Goal: Task Accomplishment & Management: Manage account settings

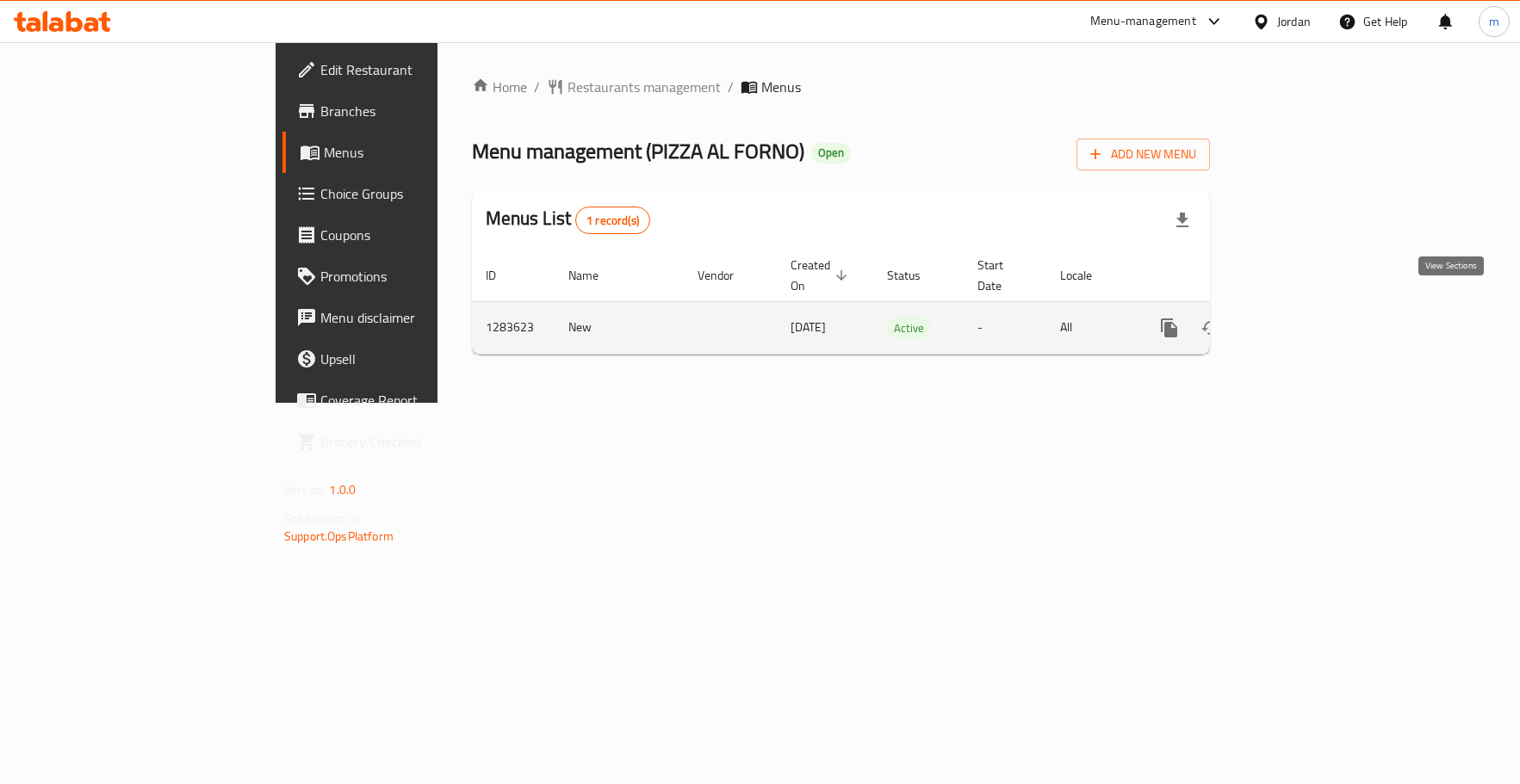
click at [1301, 320] on icon "enhanced table" at bounding box center [1293, 328] width 15 height 15
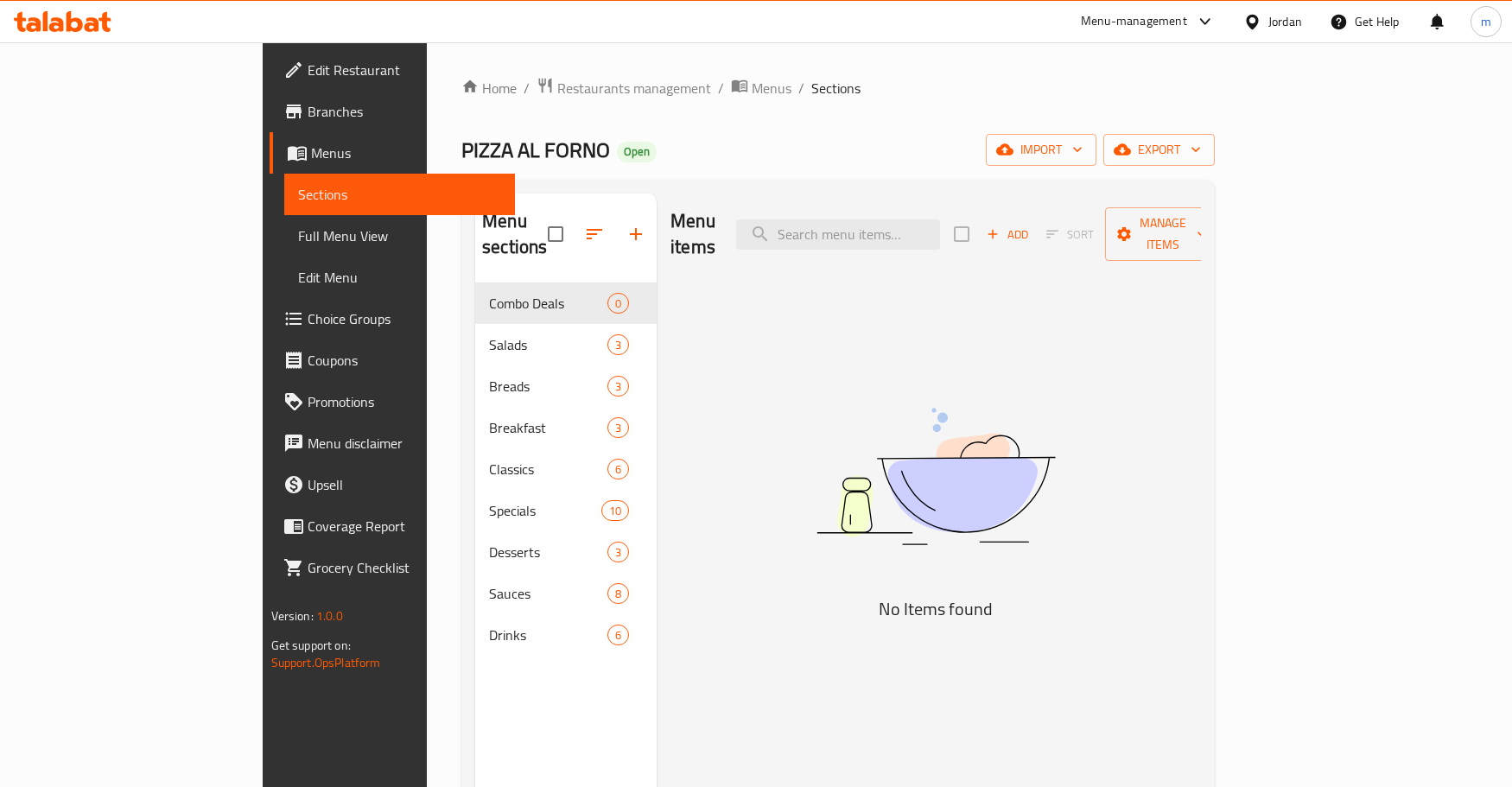
click at [308, 318] on span "Choice Groups" at bounding box center [405, 319] width 193 height 21
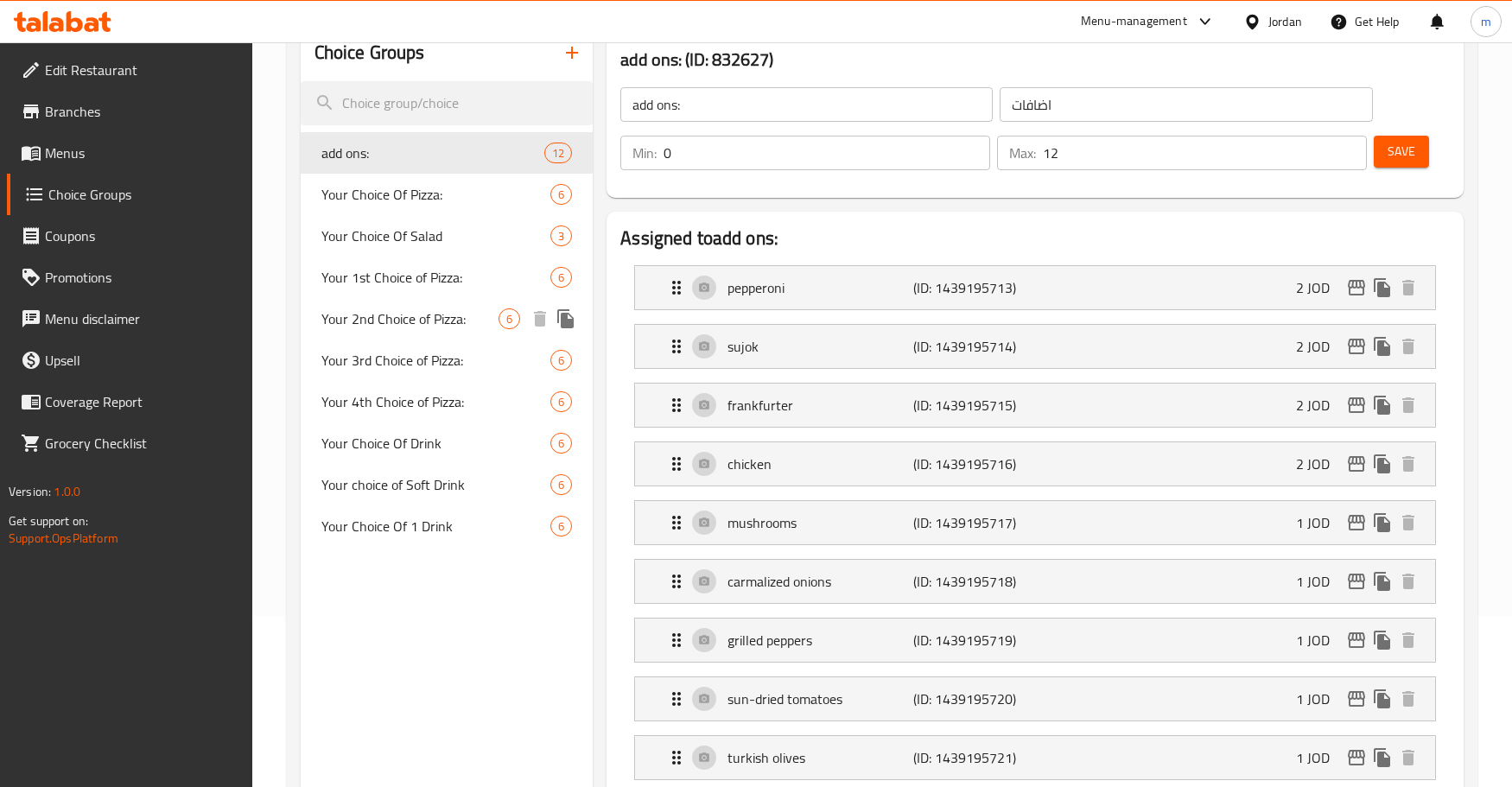
scroll to position [173, 0]
click at [411, 266] on span "Your 1st Choice of Pizza:" at bounding box center [409, 275] width 177 height 21
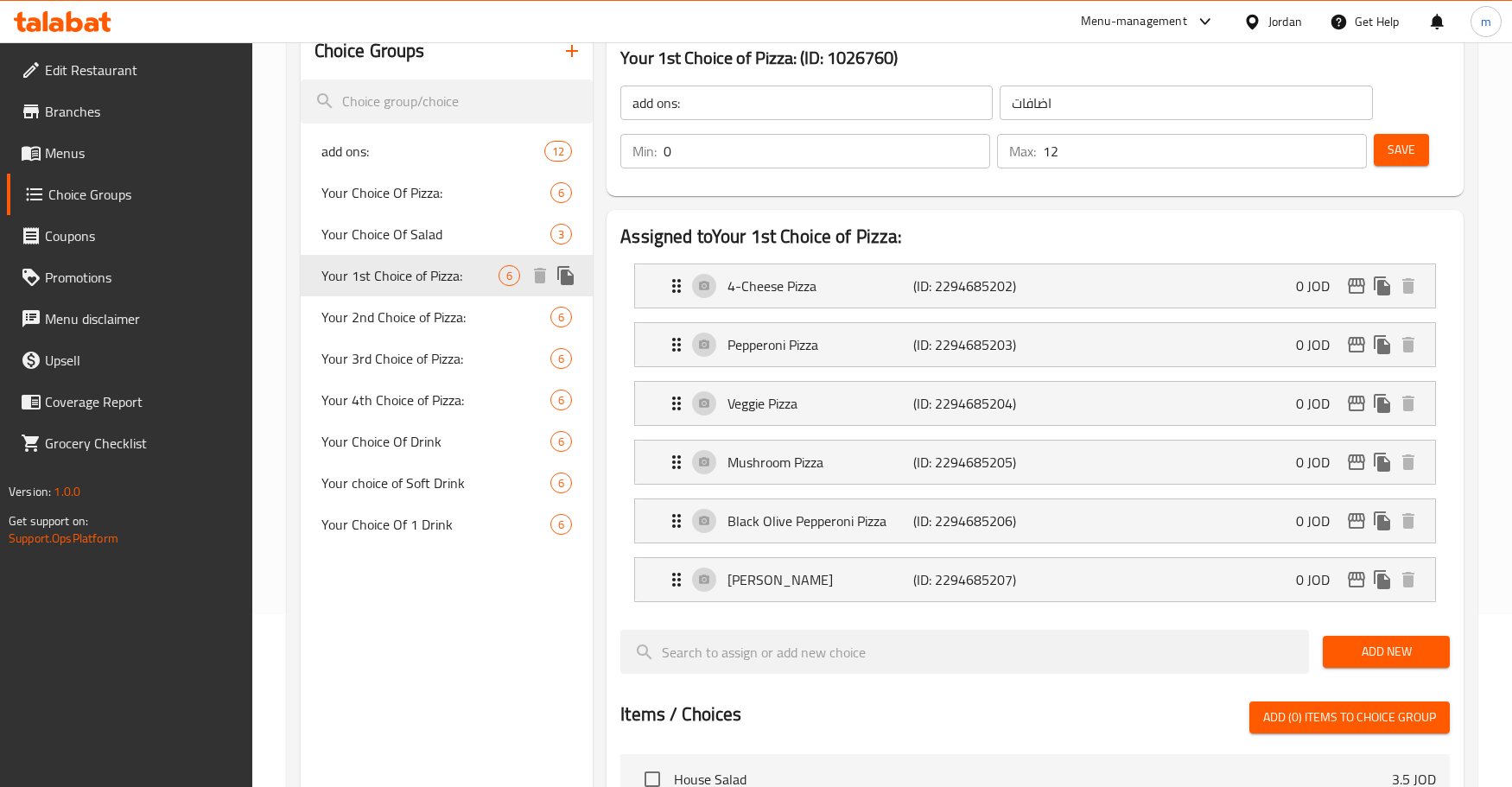
type input "Your 1st Choice of Pizza:"
type input "اختيارك الأول من البيتزا:"
type input "1"
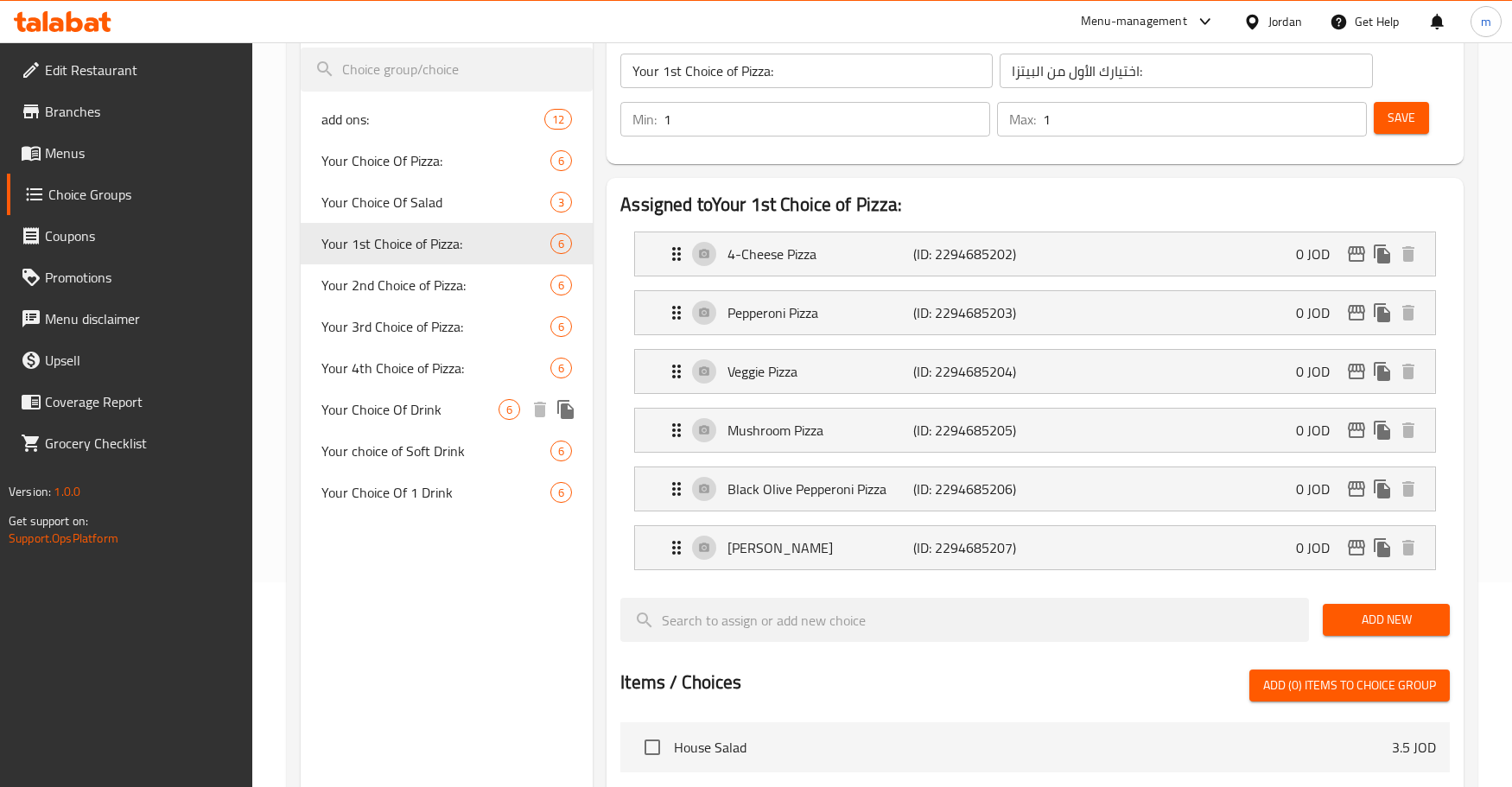
scroll to position [191, 0]
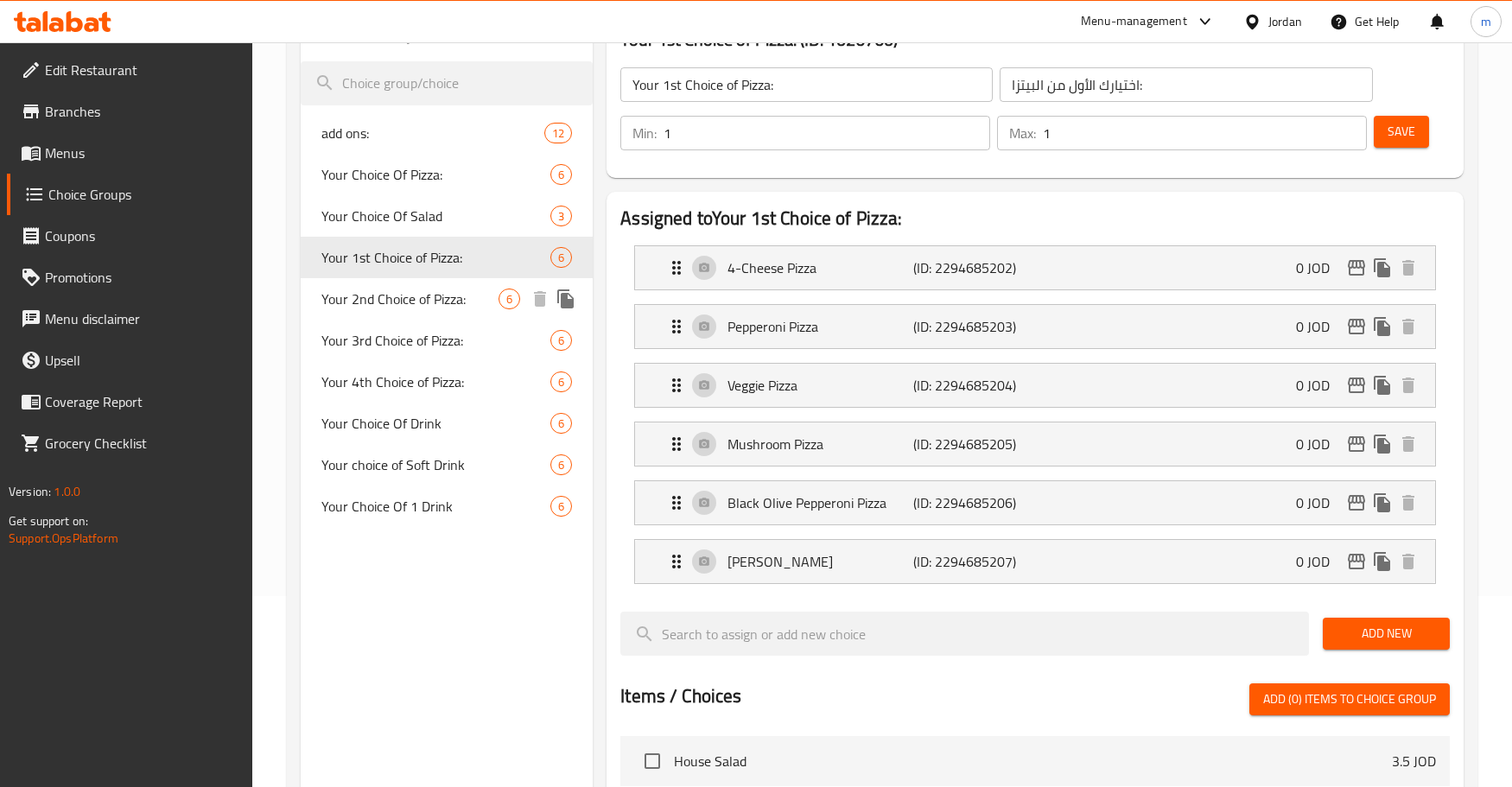
click at [425, 309] on span "Your 2nd Choice of Pizza:" at bounding box center [409, 299] width 177 height 21
type input "Your 2nd Choice of Pizza:"
type input "اختيارك الثاني من البيتزا:"
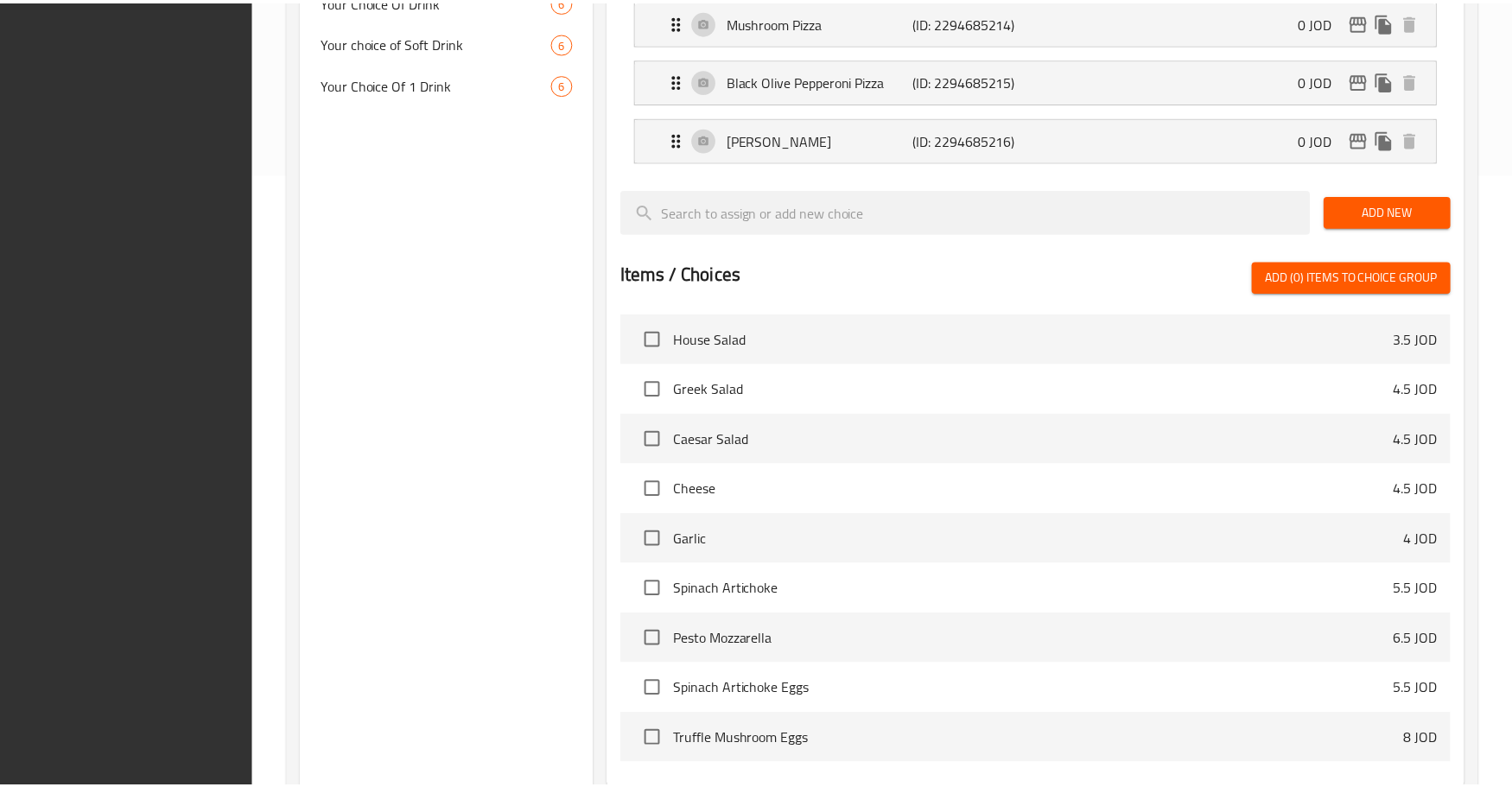
scroll to position [796, 0]
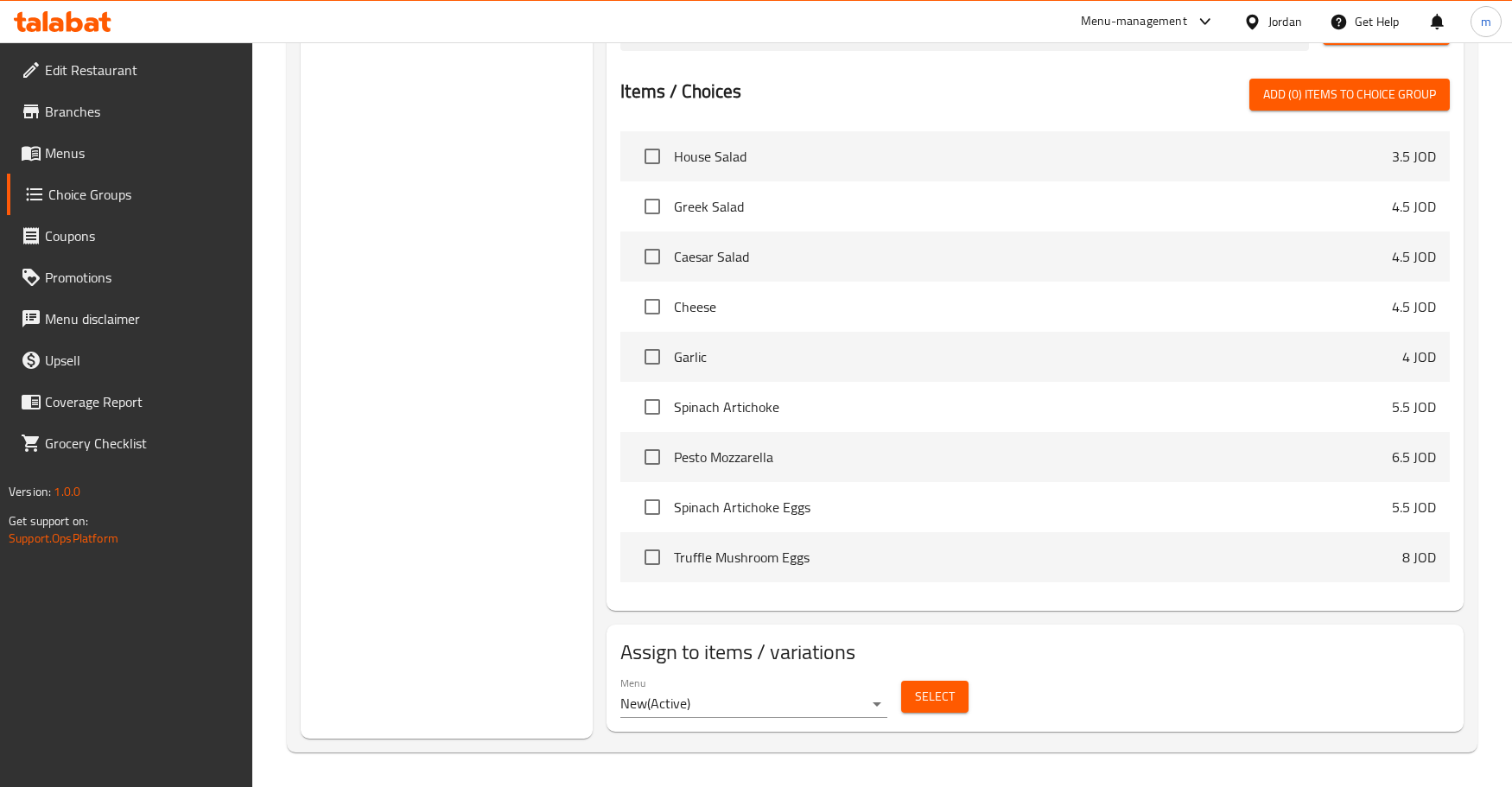
click at [432, 349] on div "Choice Groups add ons: 12 Your Choice Of Pizza: 6 Your Choice Of Salad 3 Your 1…" at bounding box center [447, 70] width 293 height 1339
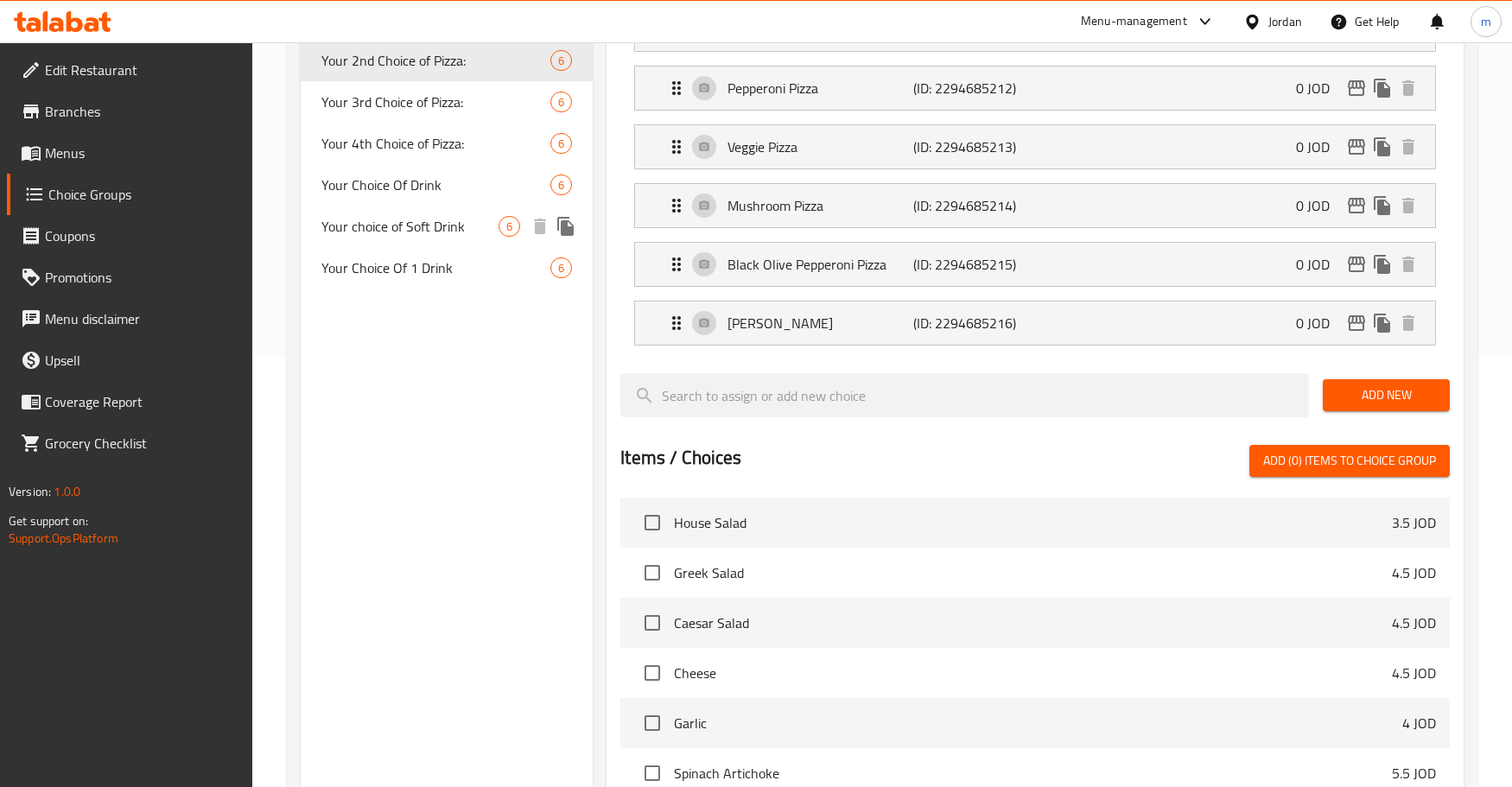
scroll to position [277, 0]
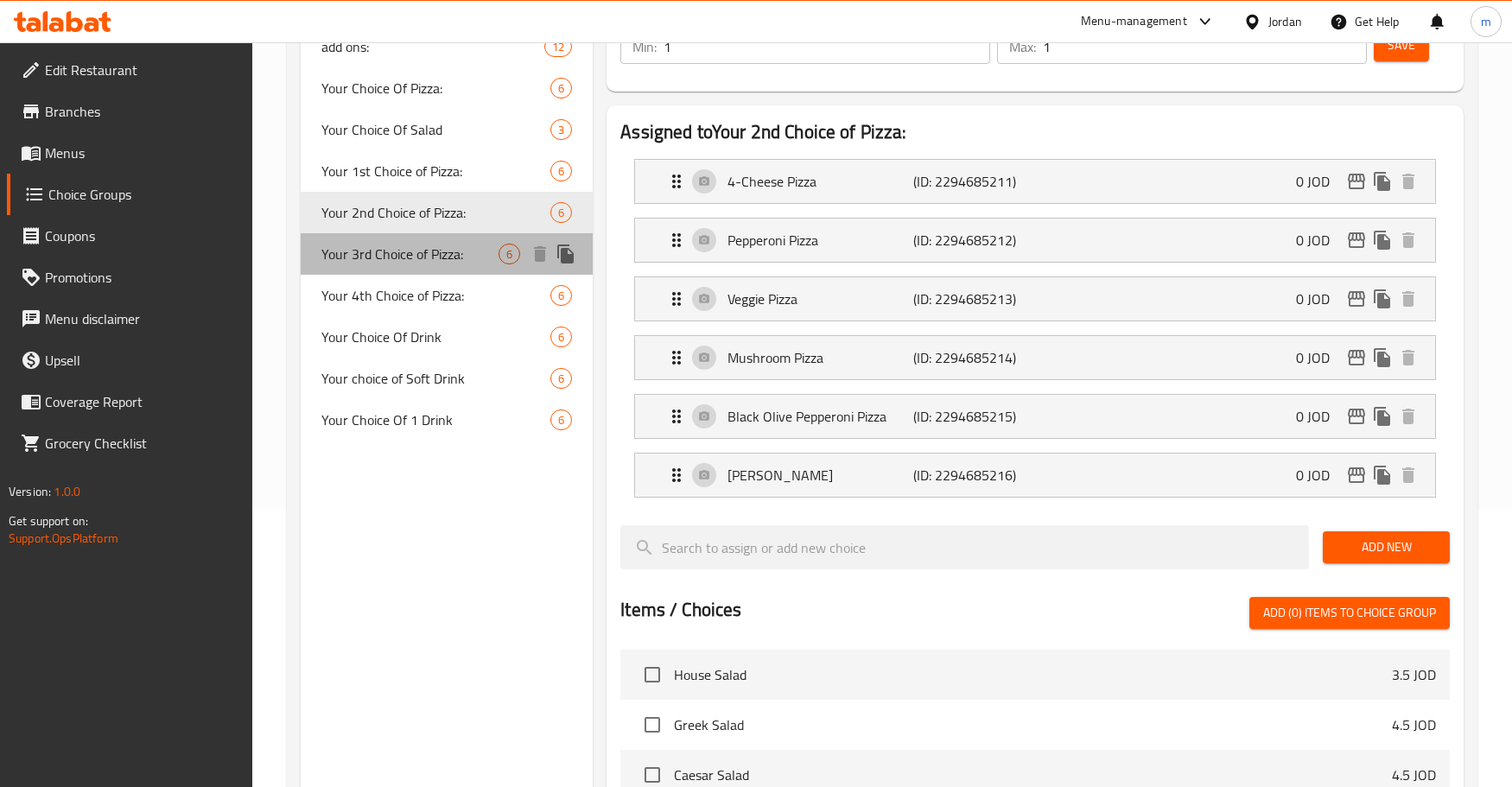
click at [442, 254] on span "Your 3rd Choice of Pizza:" at bounding box center [409, 254] width 177 height 21
type input "Your 3rd Choice of Pizza:"
type input "اختيارك الثالث من البيتزا:"
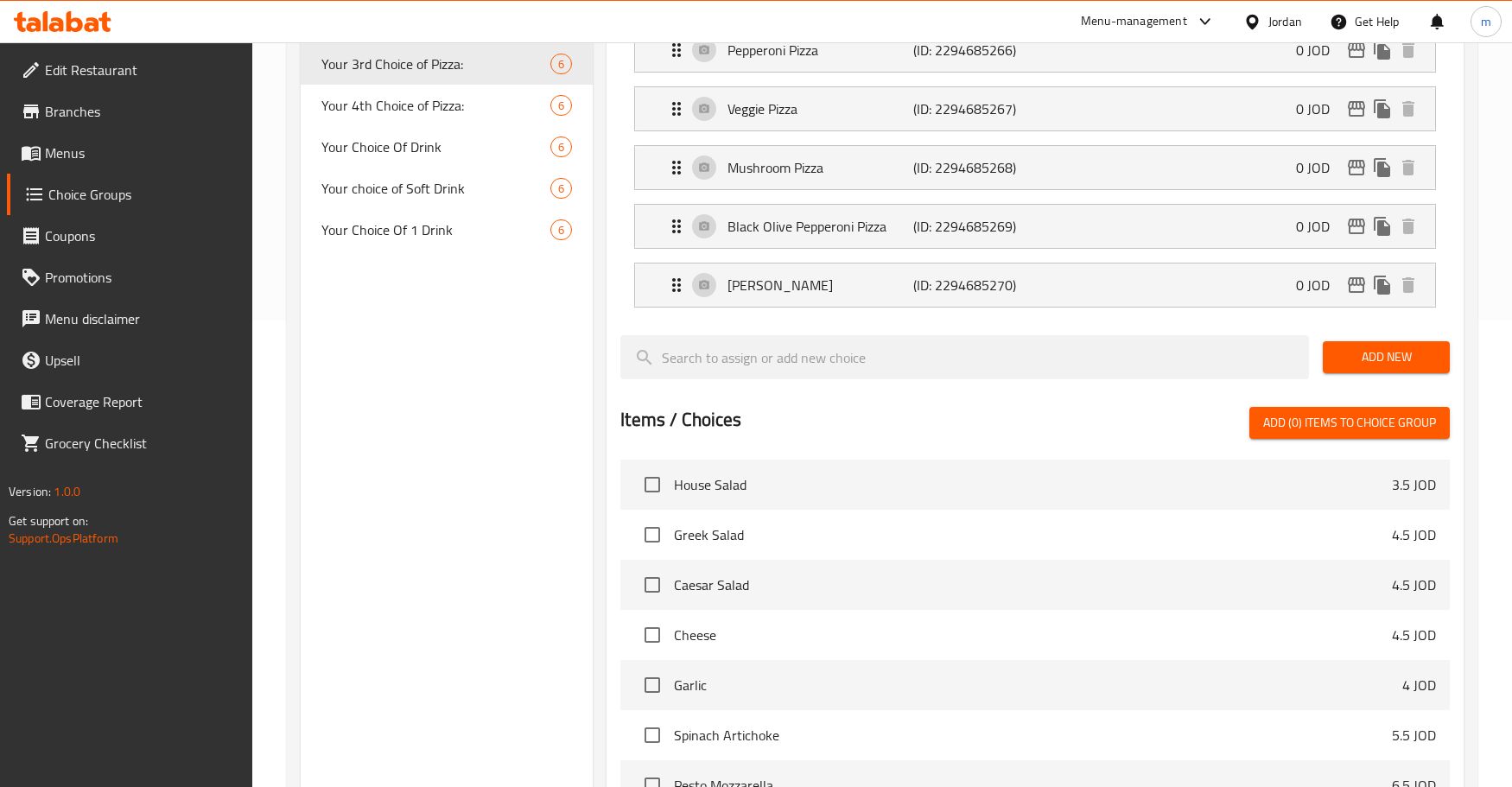
scroll to position [450, 0]
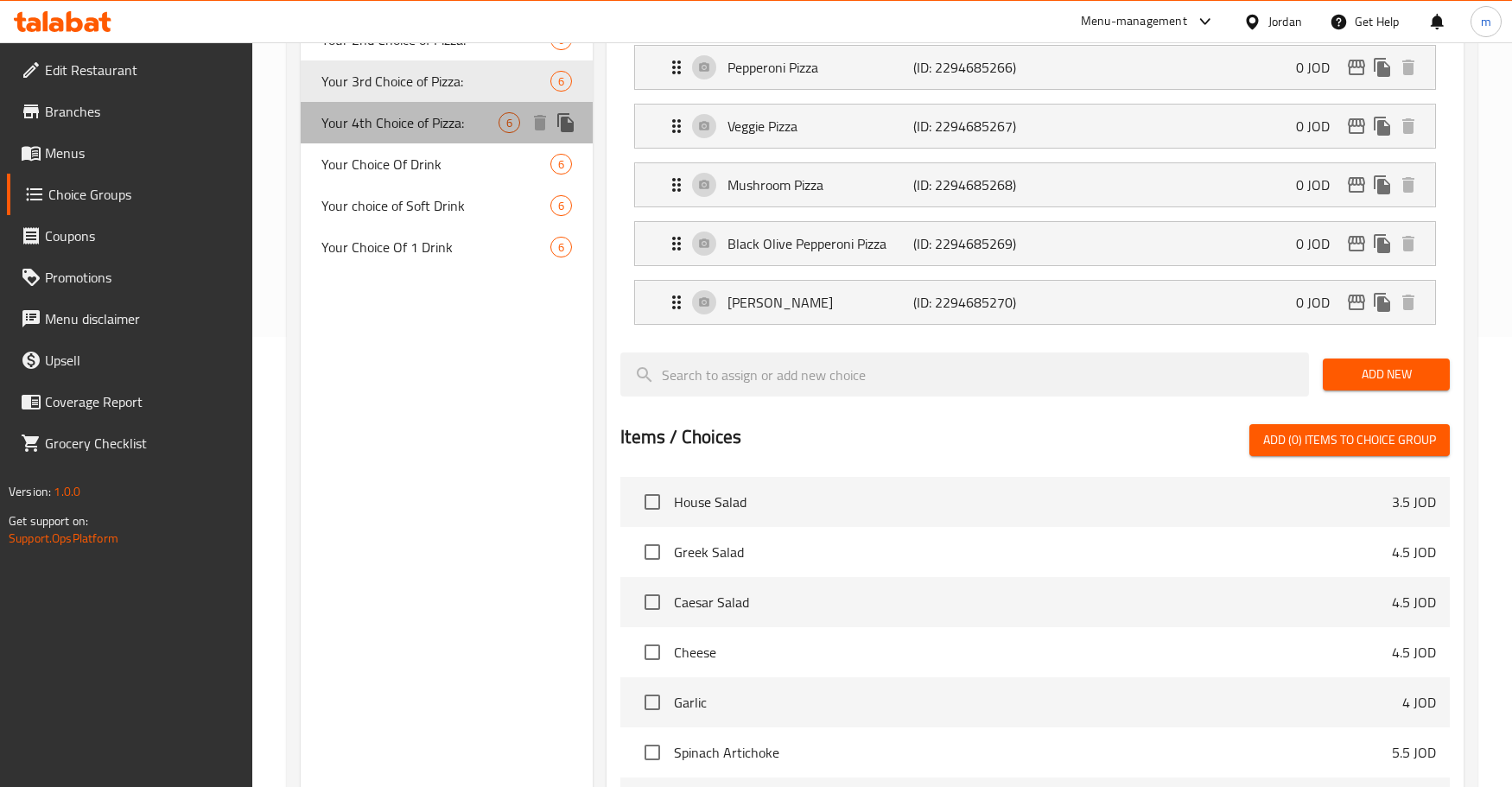
click at [434, 128] on span "Your 4th Choice of Pizza:" at bounding box center [409, 122] width 177 height 21
type input "Your 4th Choice of Pizza:"
type input "اختيارك الرابع من البيتزا:"
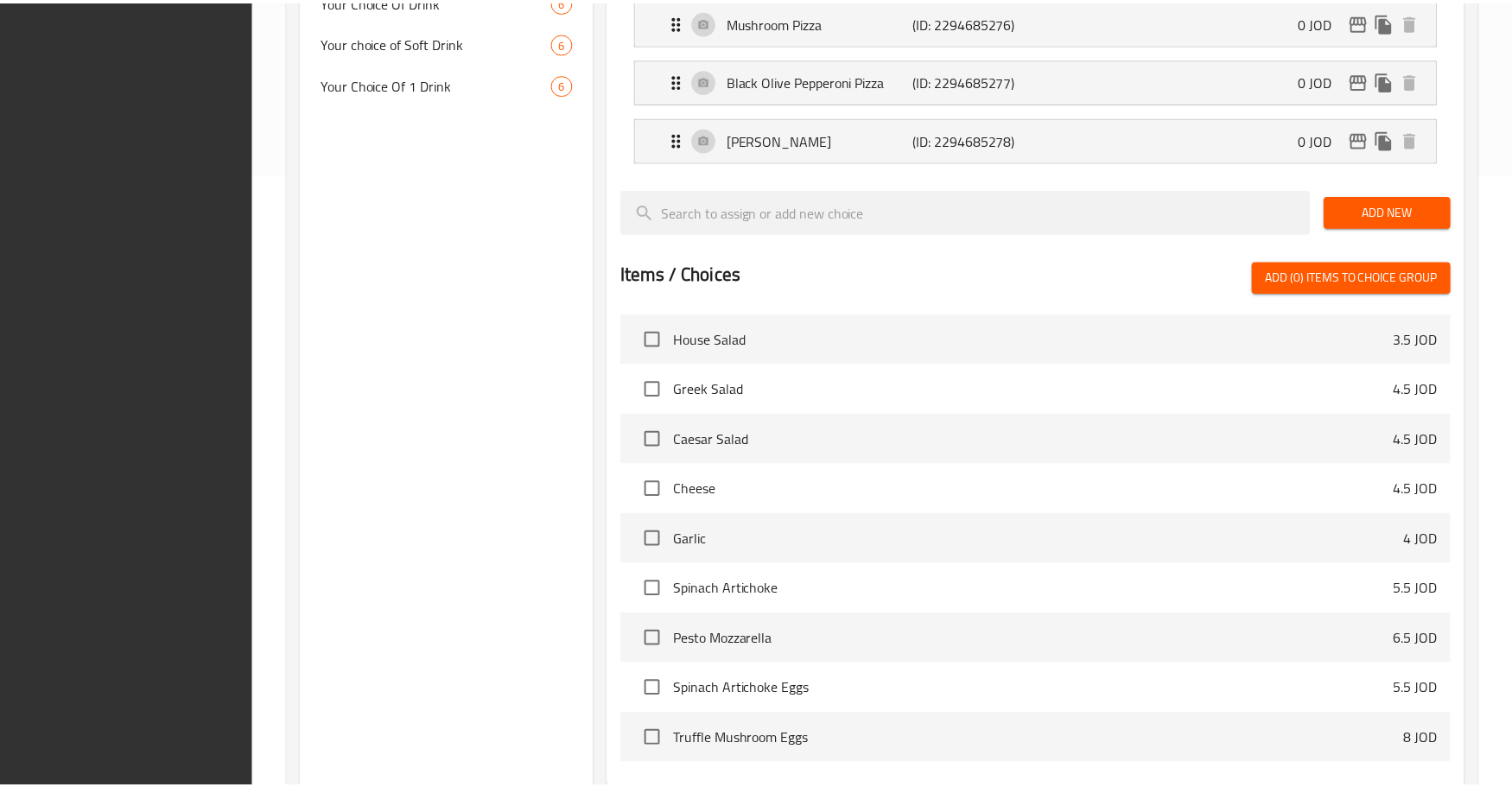
scroll to position [796, 0]
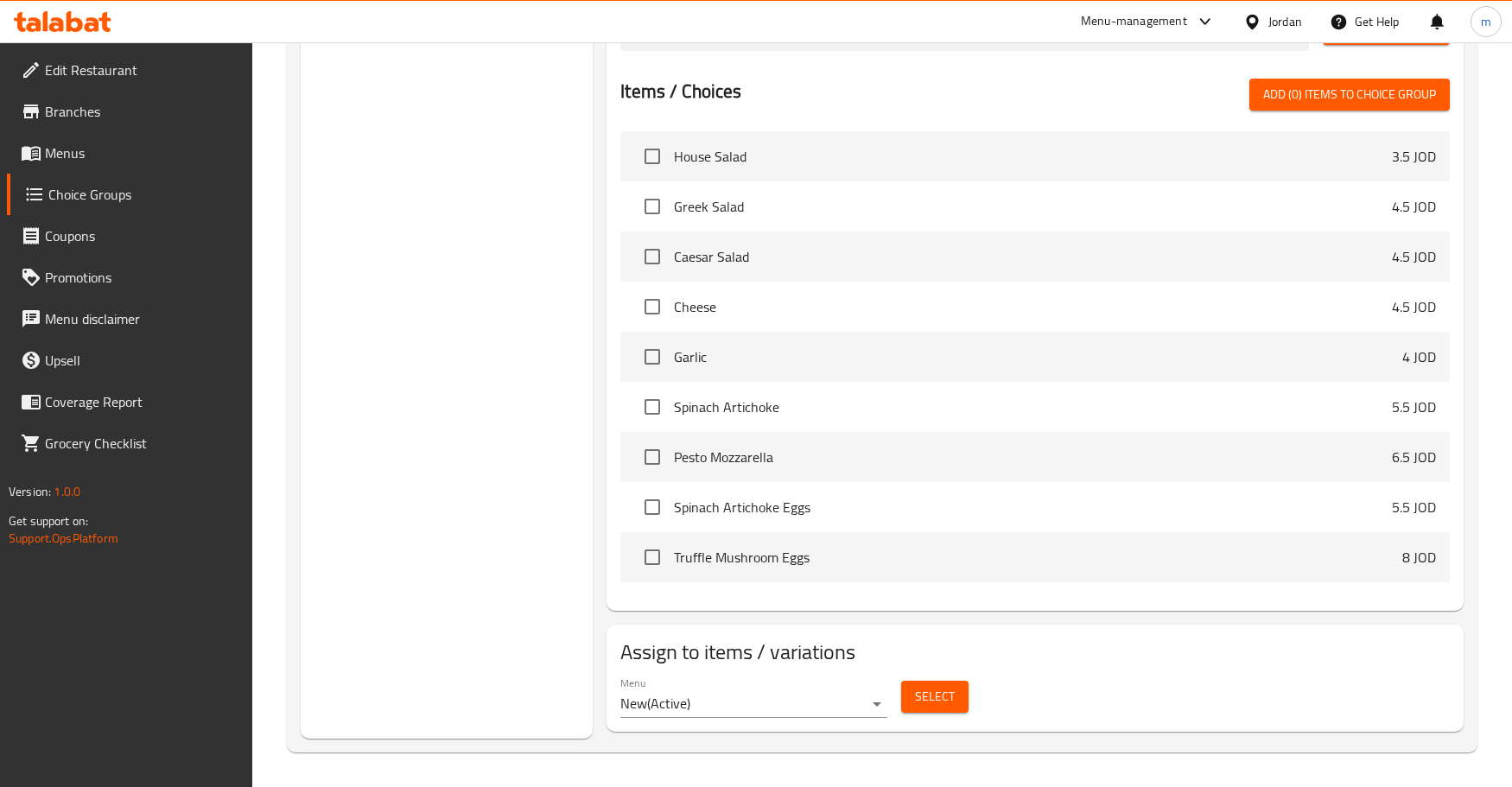
click at [513, 423] on div "Choice Groups add ons: 12 Your Choice Of Pizza: 6 Your Choice Of Salad 3 Your 1…" at bounding box center [447, 70] width 293 height 1339
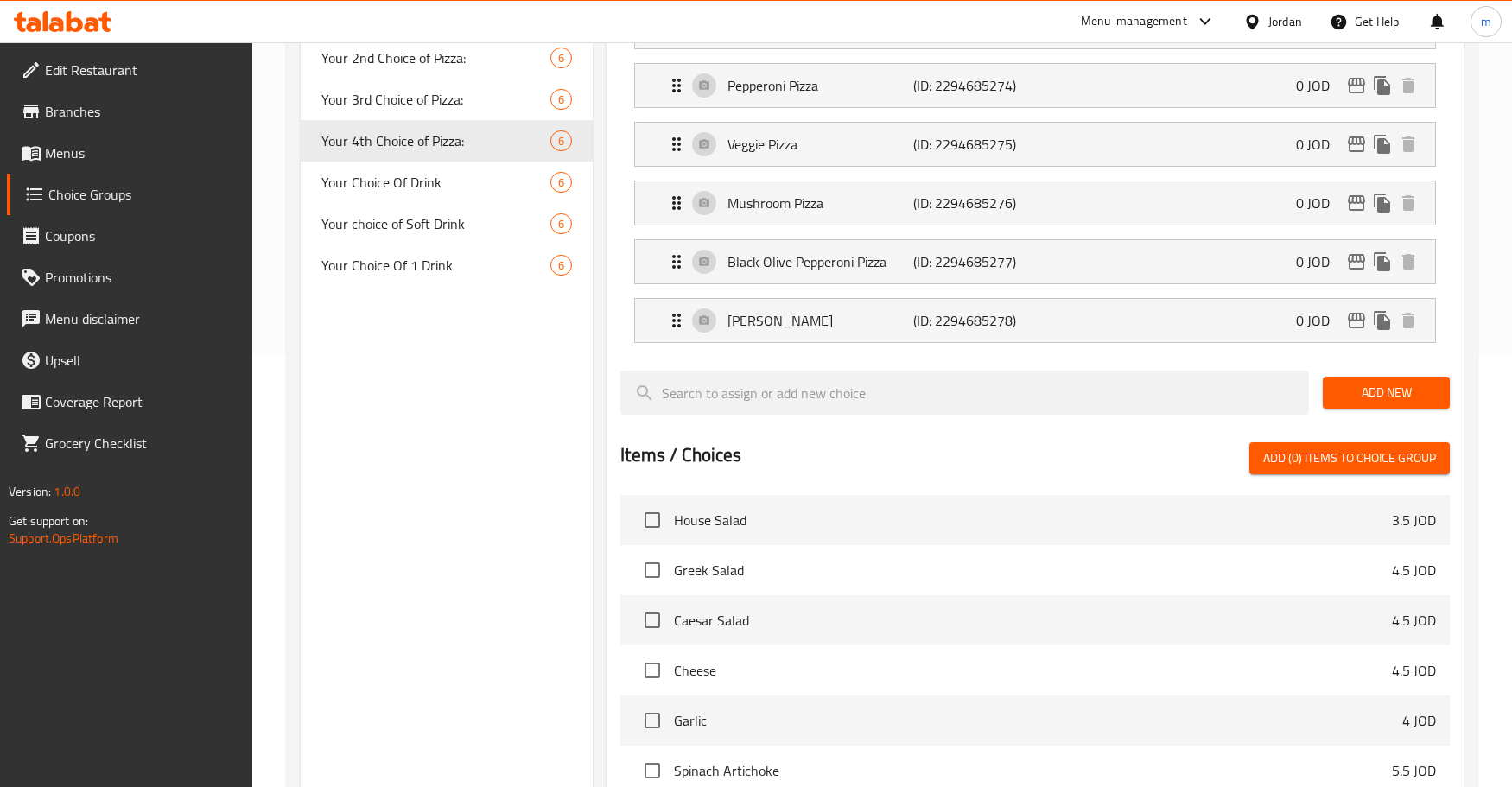
scroll to position [363, 0]
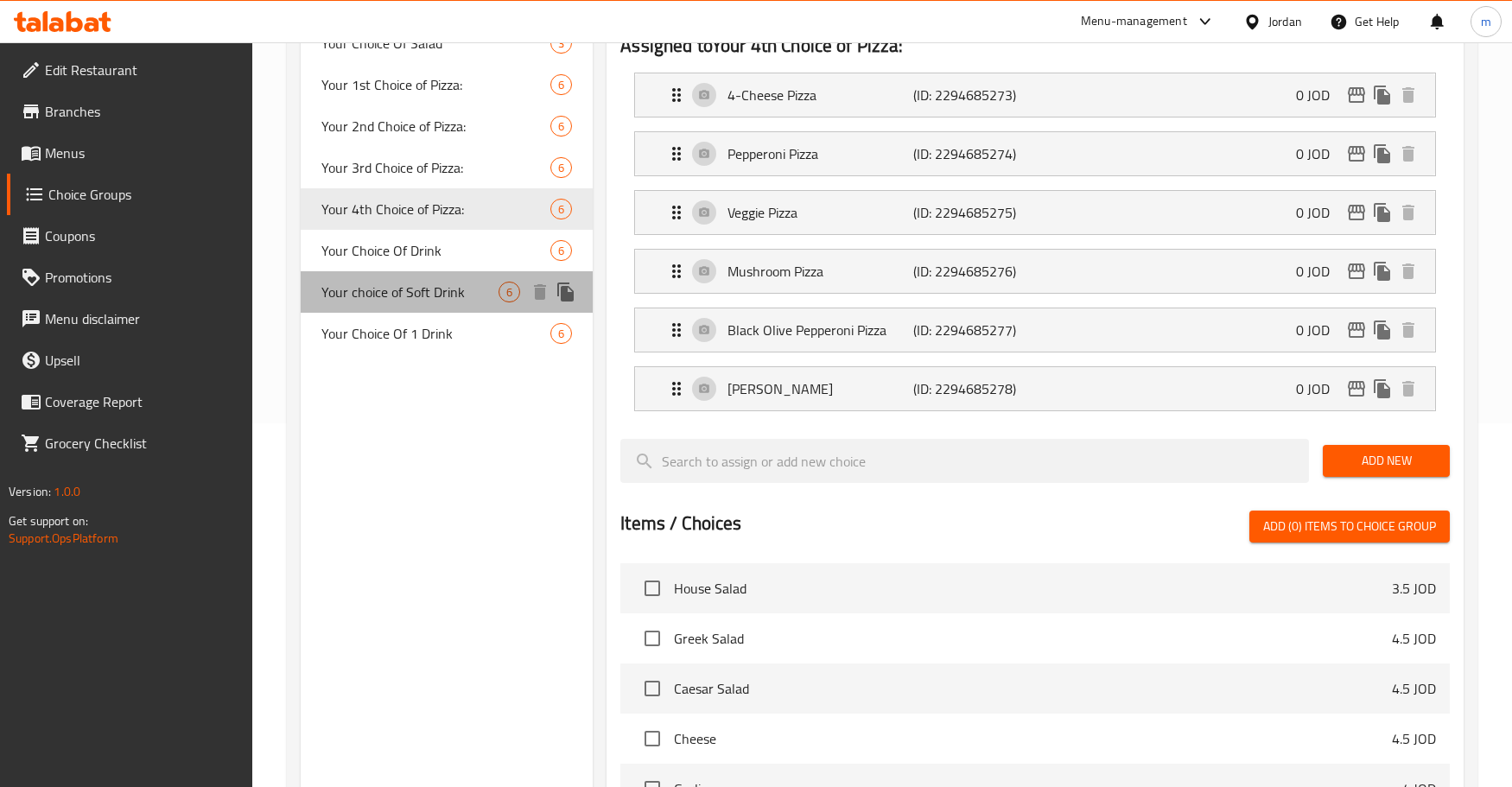
click at [439, 295] on span "Your choice of Soft Drink" at bounding box center [409, 293] width 177 height 21
type input "Your choice of Soft Drink"
type input "اختيارك من المشروبات الغازية"
type input "4"
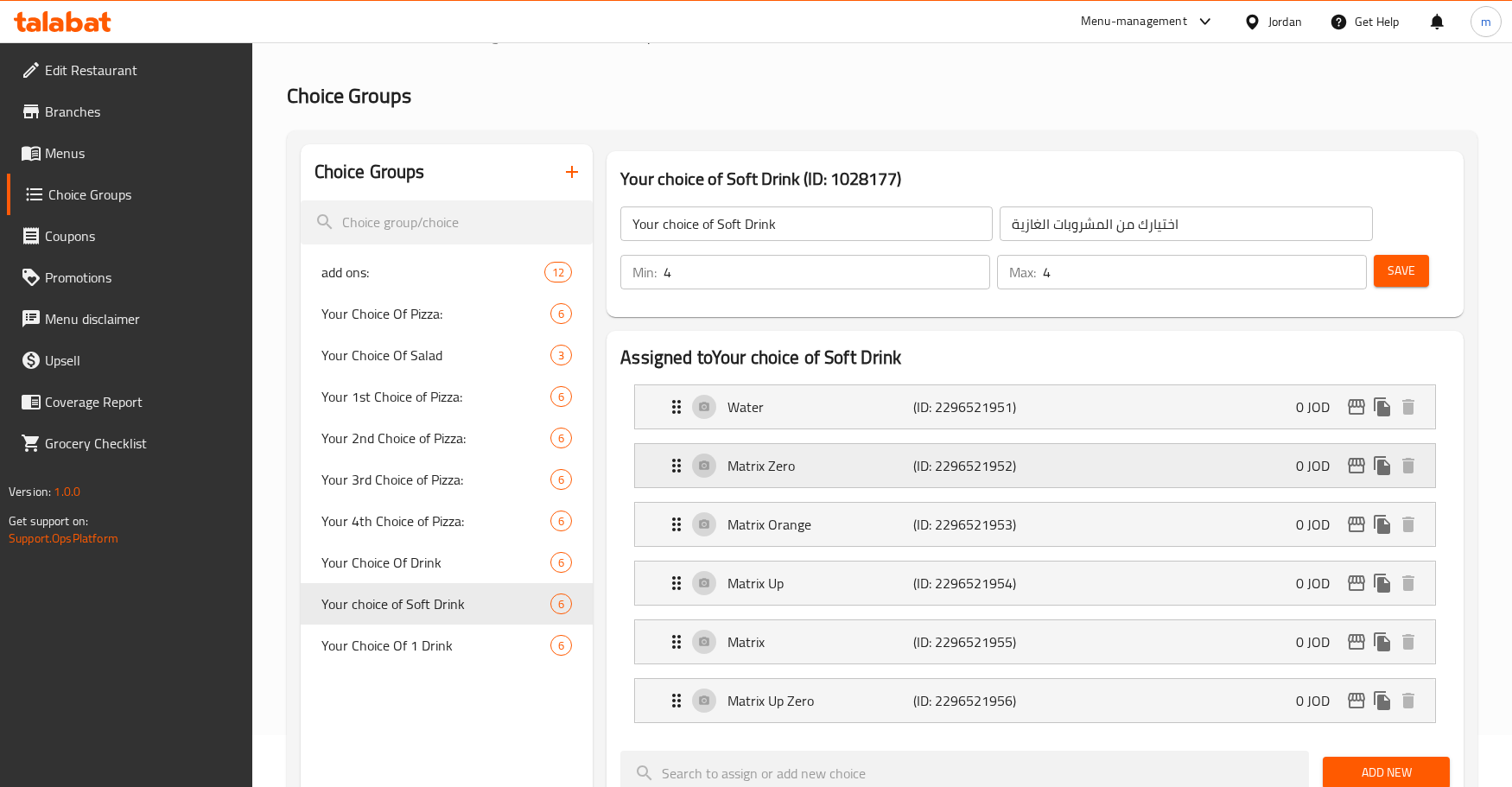
scroll to position [0, 0]
